Goal: Information Seeking & Learning: Learn about a topic

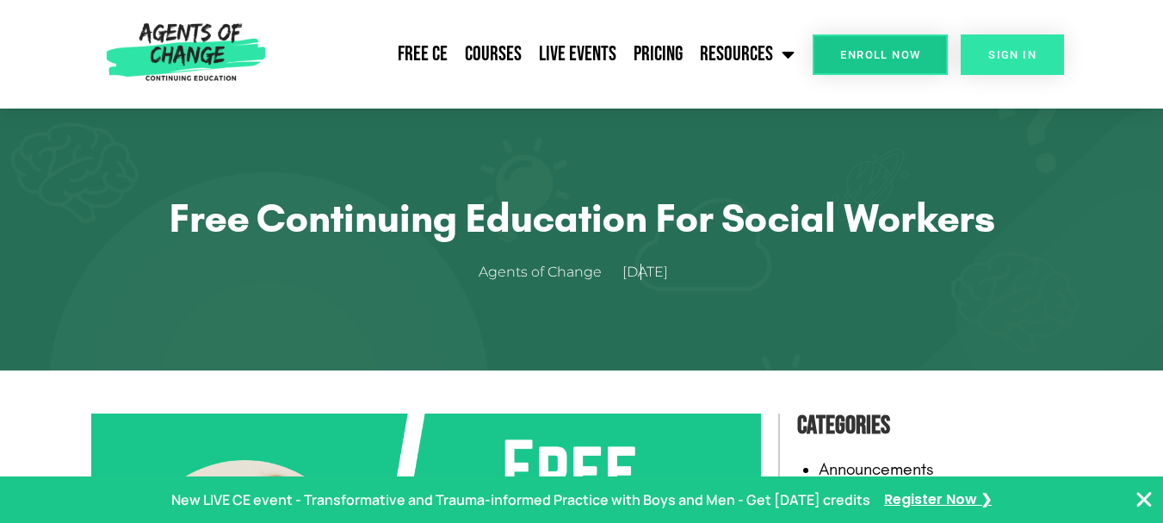
click at [1023, 62] on link "SIGN IN" at bounding box center [1012, 54] width 103 height 40
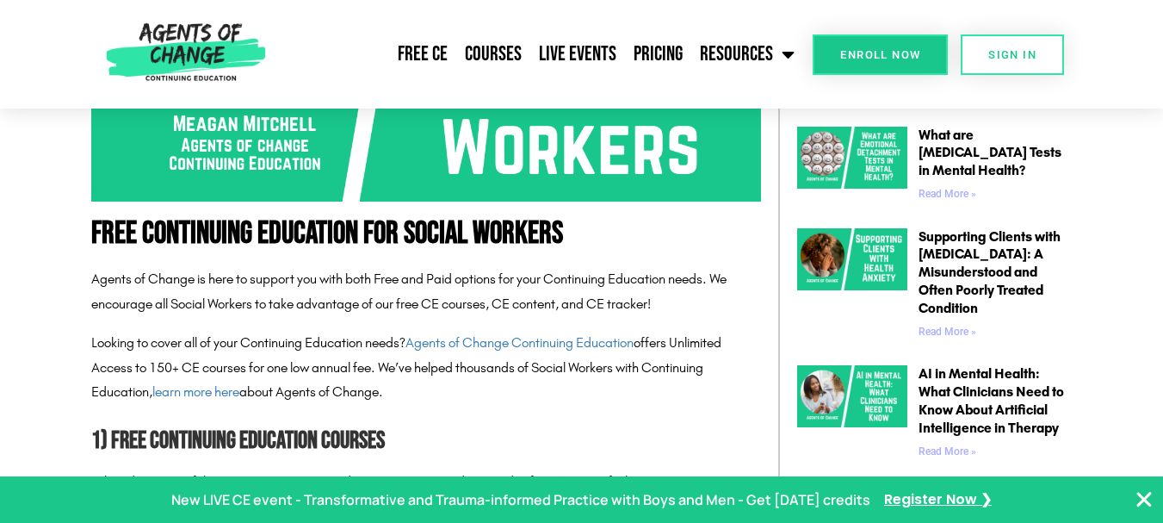
scroll to position [596, 0]
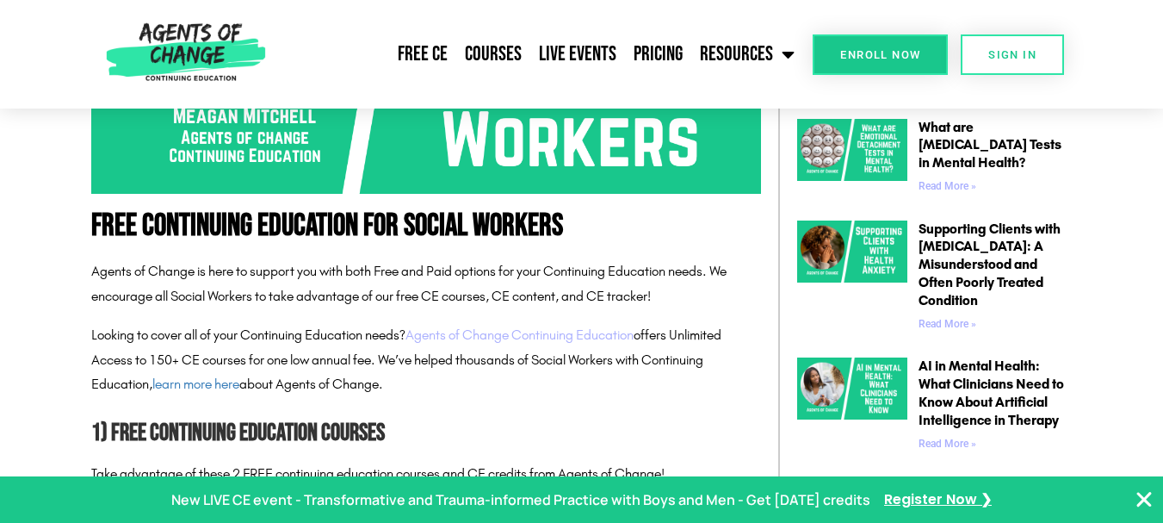
click at [497, 339] on link "Agents of Change Continuing Education" at bounding box center [520, 334] width 228 height 16
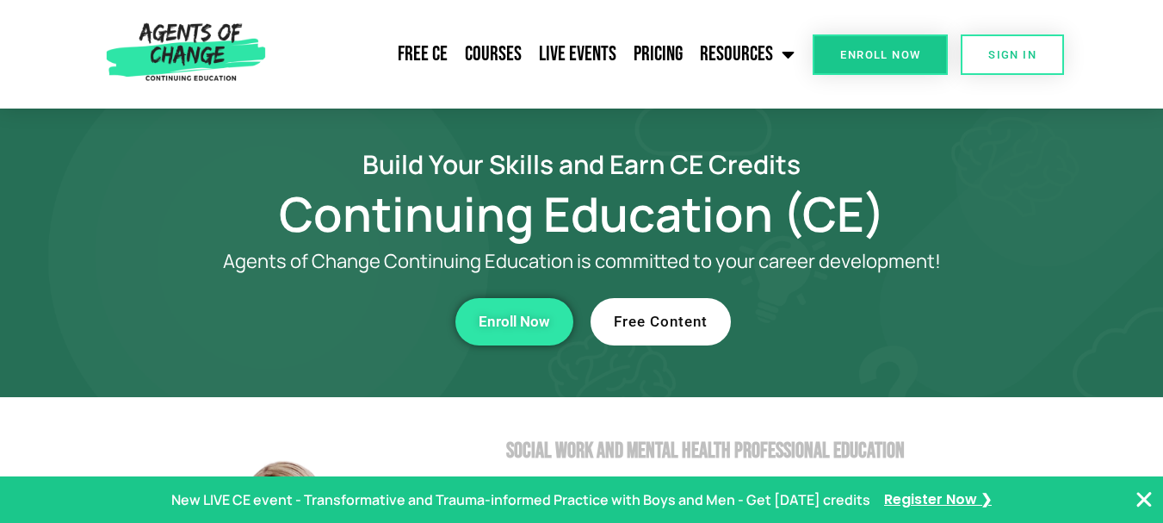
click at [666, 319] on span "Free Content" at bounding box center [661, 321] width 94 height 15
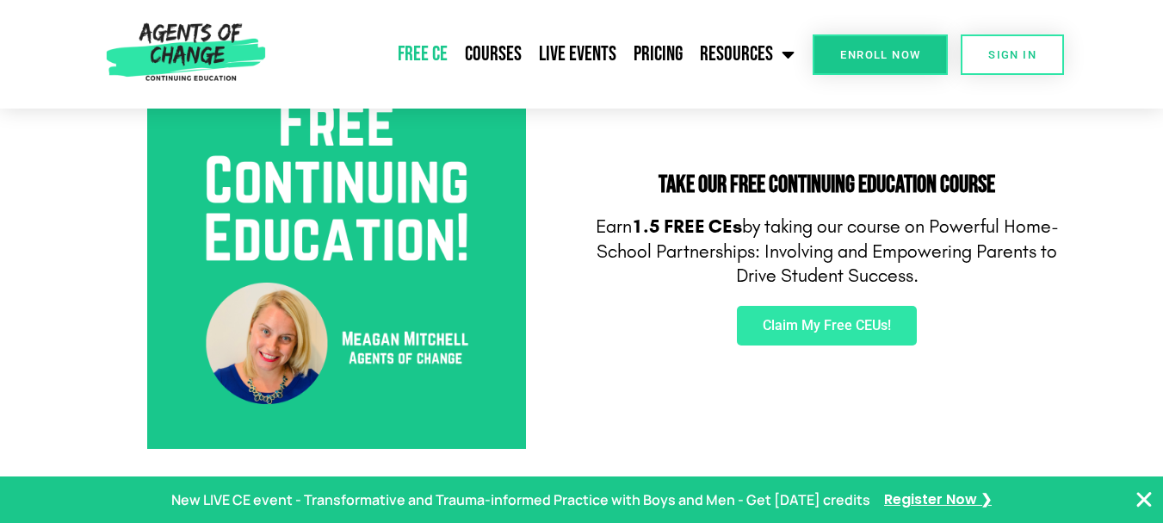
scroll to position [649, 0]
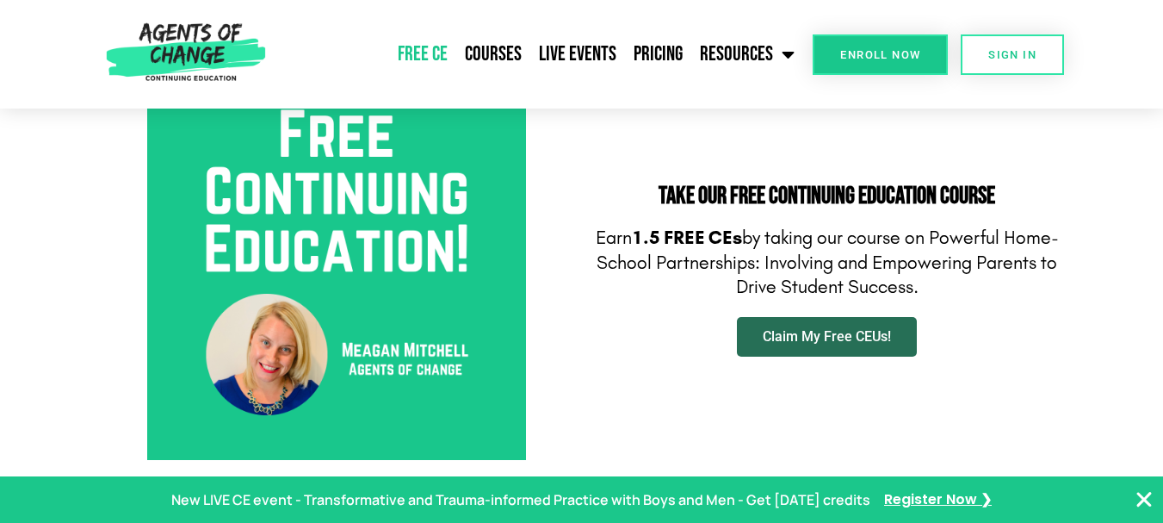
click at [799, 334] on span "Claim My Free CEUs!" at bounding box center [827, 337] width 128 height 14
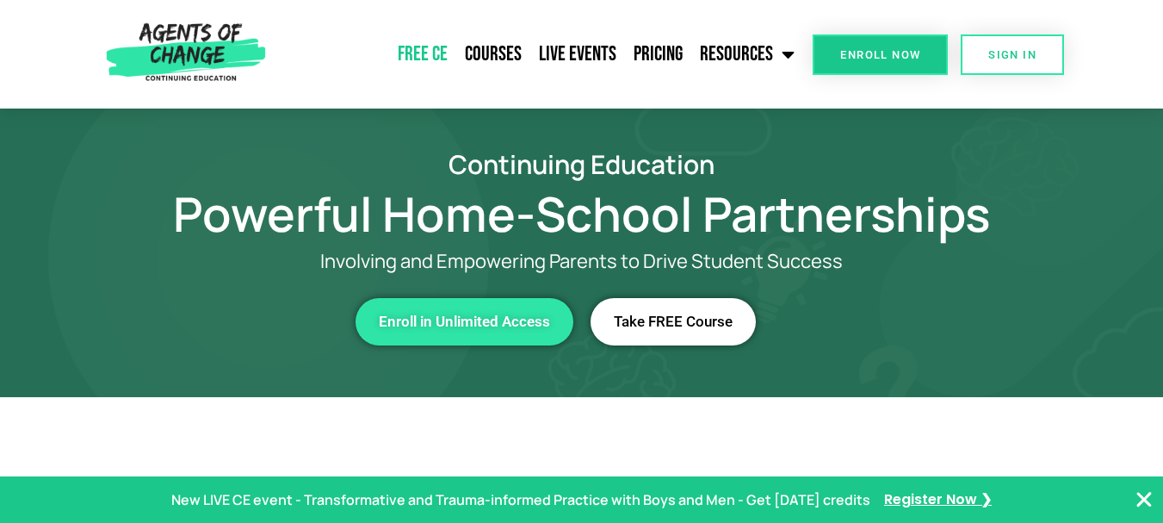
click at [435, 53] on link "Free CE" at bounding box center [422, 54] width 67 height 43
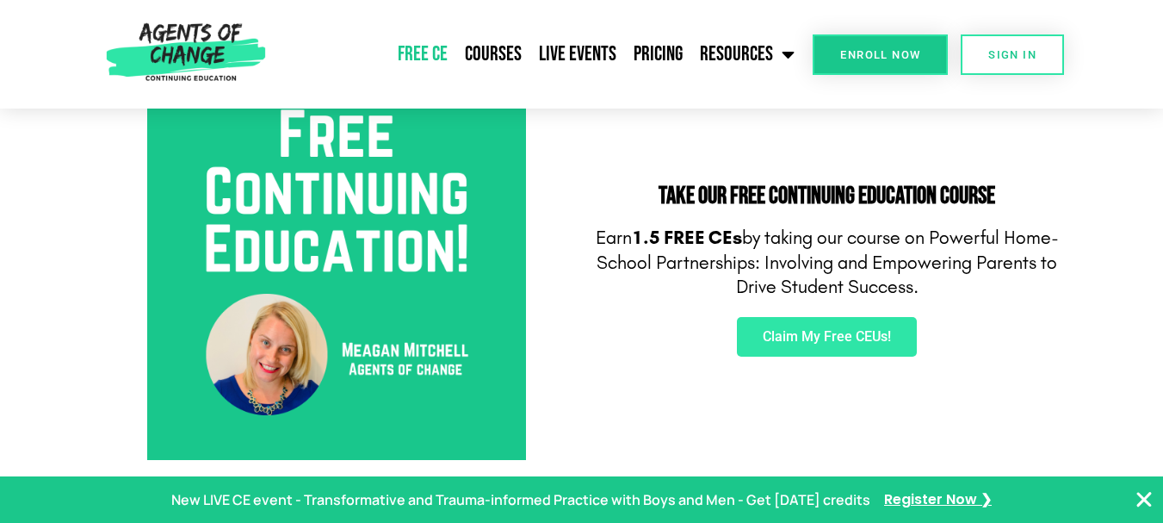
scroll to position [628, 0]
